Goal: Transaction & Acquisition: Purchase product/service

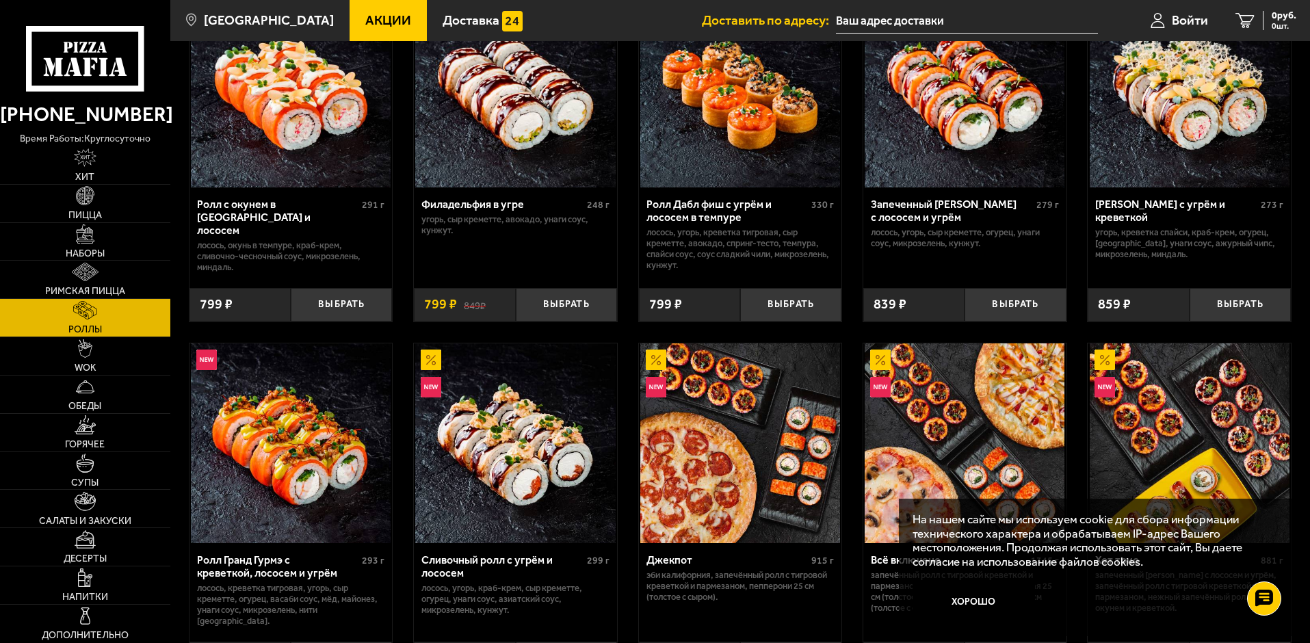
scroll to position [479, 0]
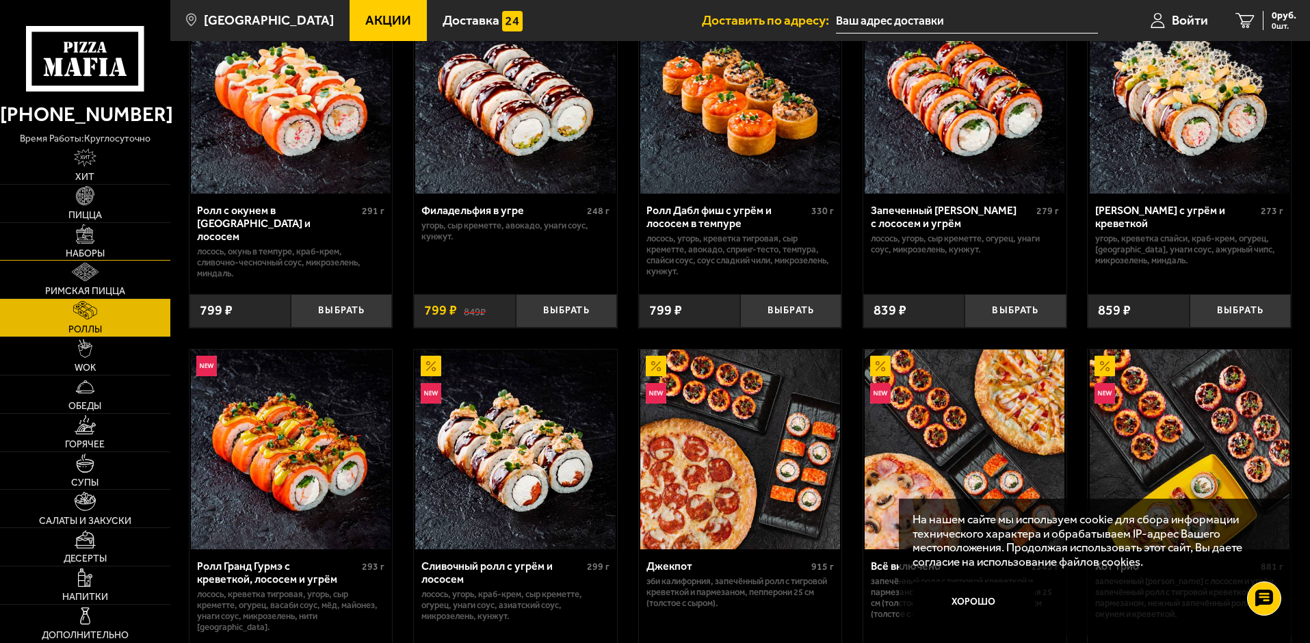
click at [94, 252] on span "Наборы" at bounding box center [85, 254] width 39 height 10
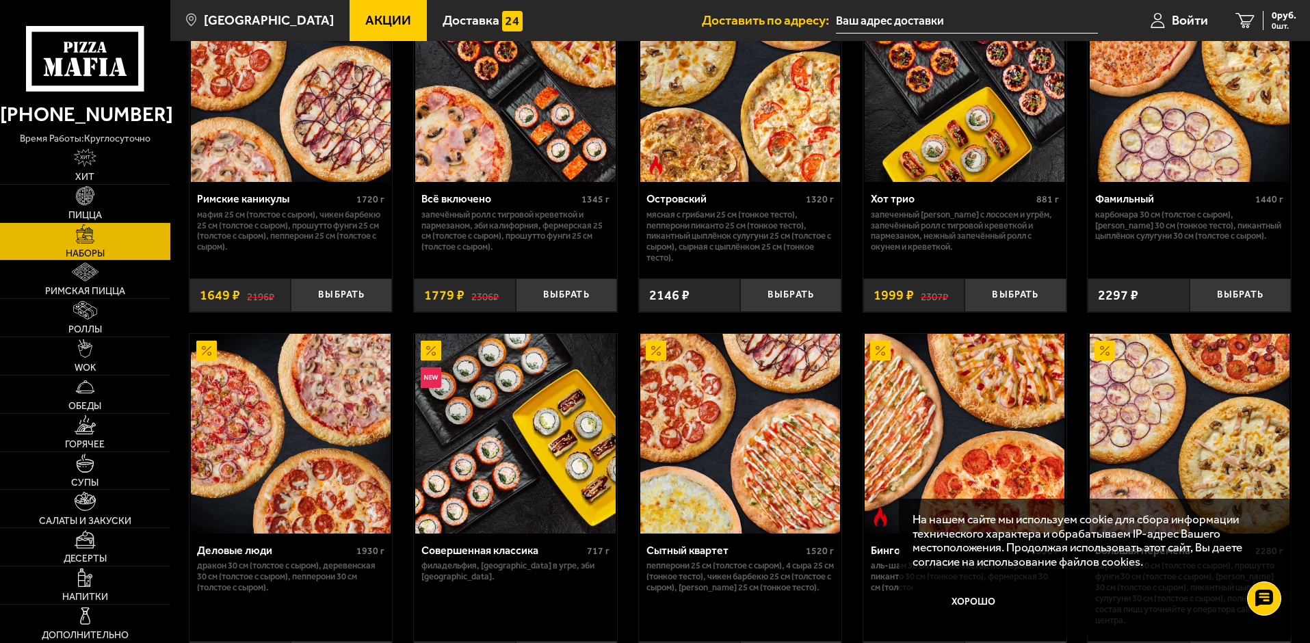
scroll to position [1071, 0]
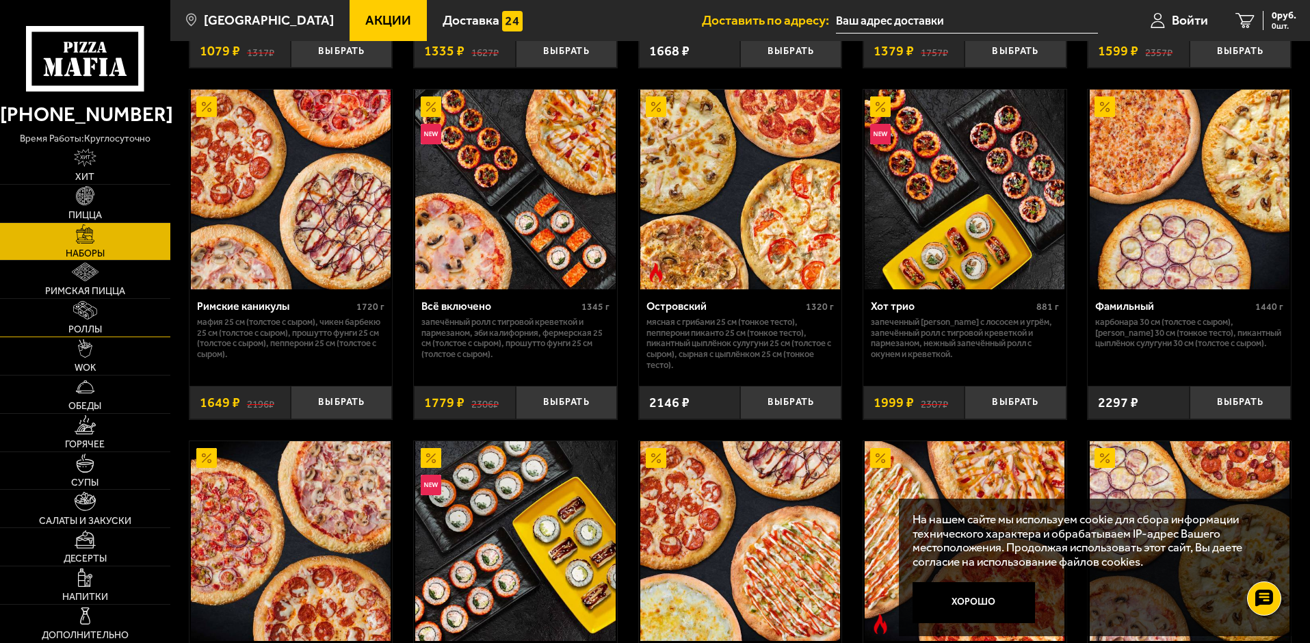
click at [89, 309] on img at bounding box center [85, 310] width 25 height 18
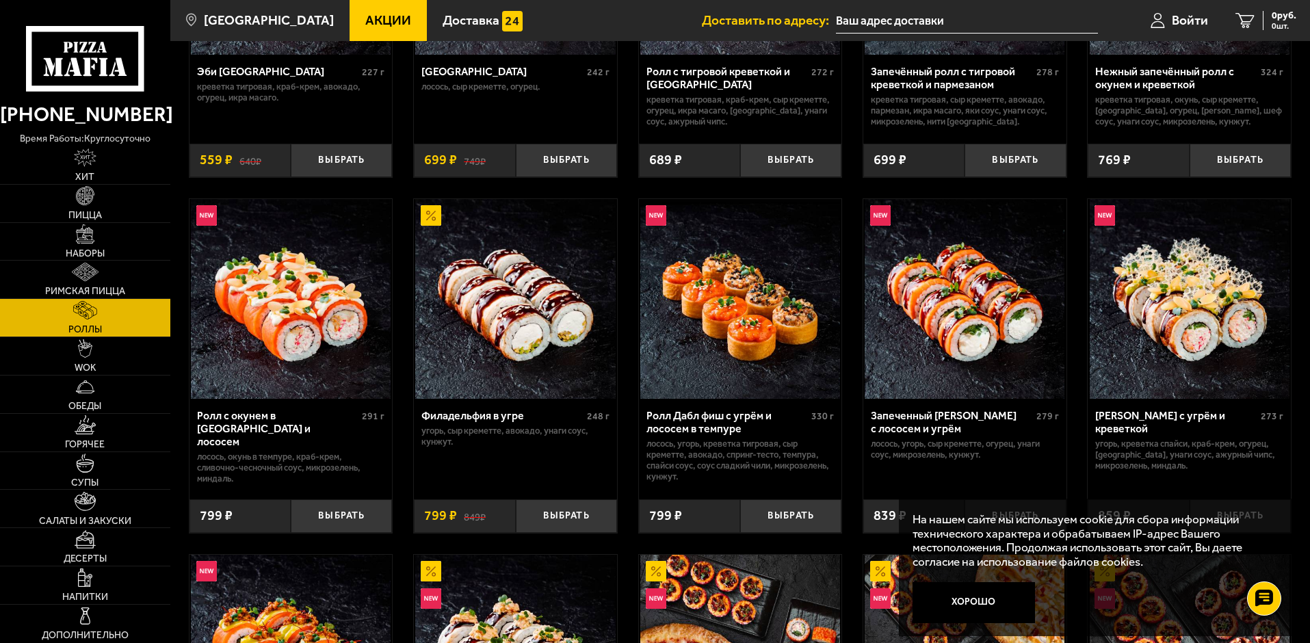
scroll to position [137, 0]
